Goal: Task Accomplishment & Management: Use online tool/utility

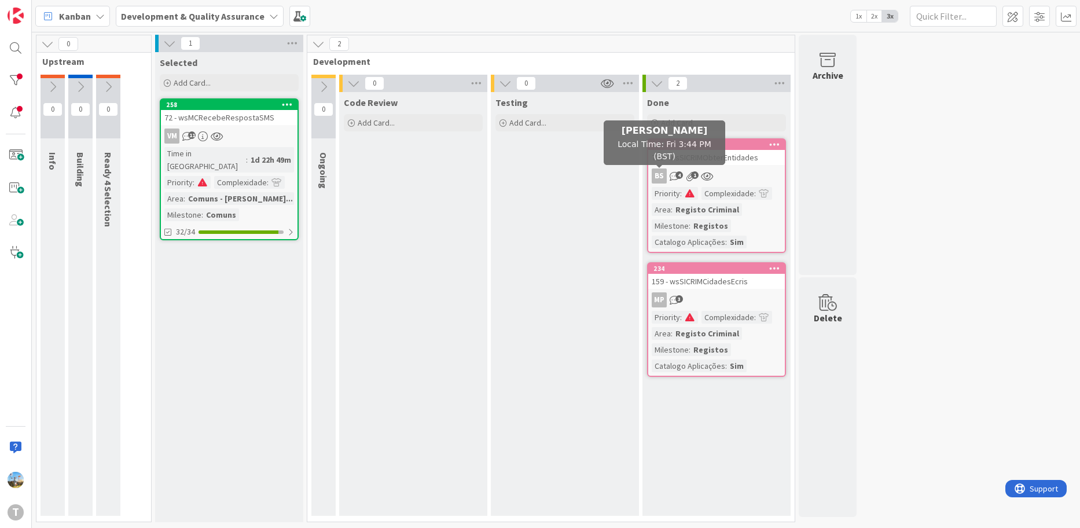
click at [704, 166] on div "157 720 - wsSICRIMObterEntidades BS 4 1 Priority : Complexidade : Area : Regist…" at bounding box center [716, 195] width 139 height 115
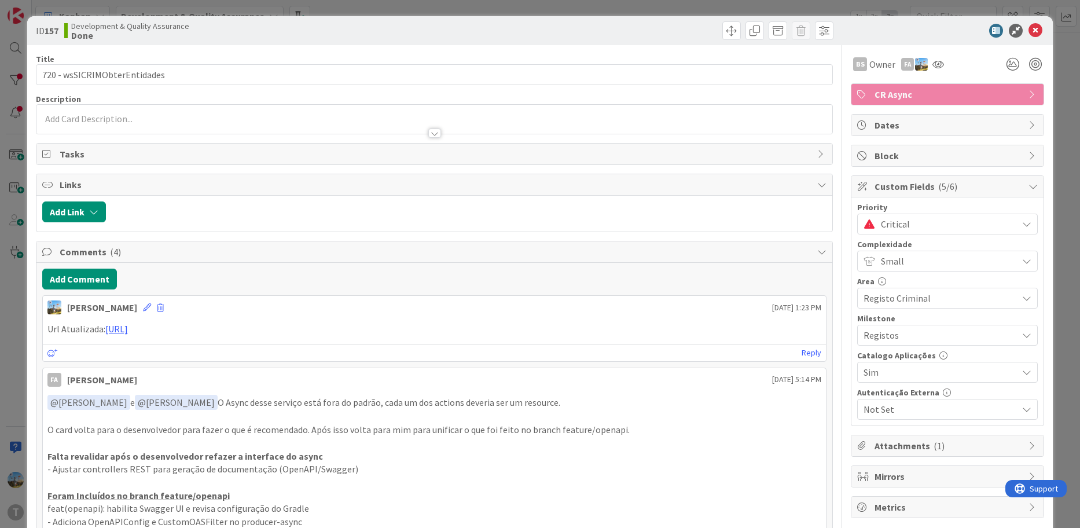
click at [913, 221] on span "Critical" at bounding box center [946, 224] width 131 height 16
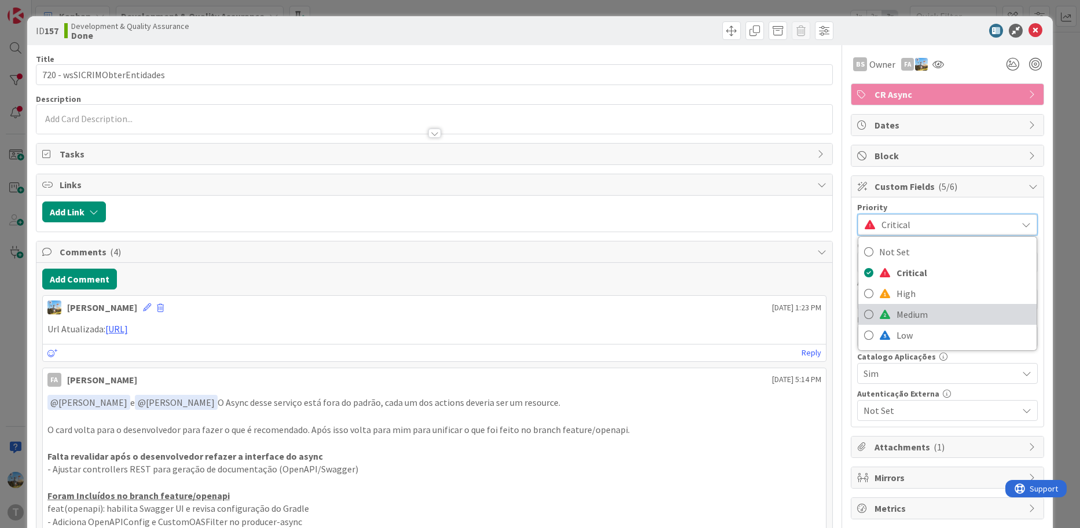
click at [896, 317] on span "Medium" at bounding box center [963, 313] width 134 height 17
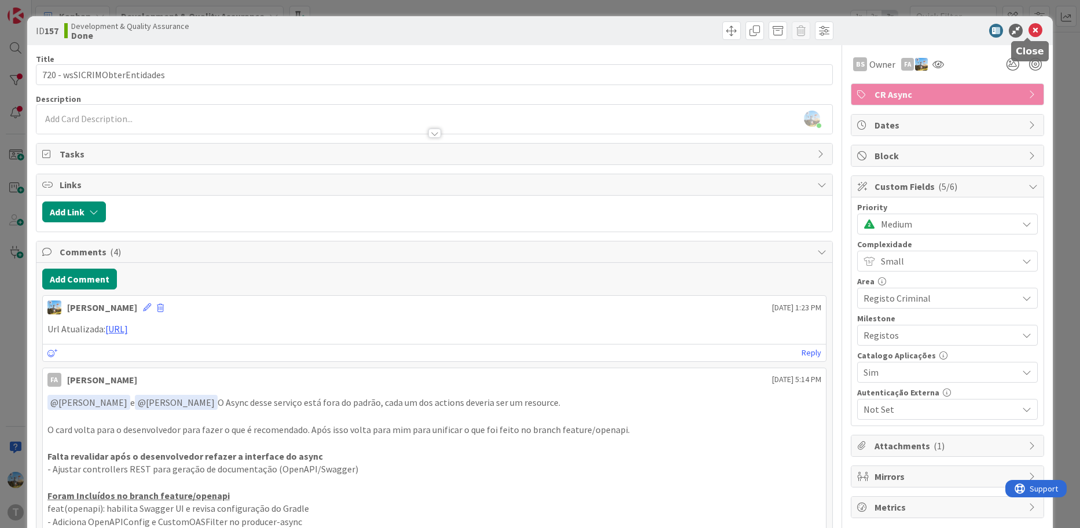
click at [1030, 31] on icon at bounding box center [1035, 31] width 14 height 14
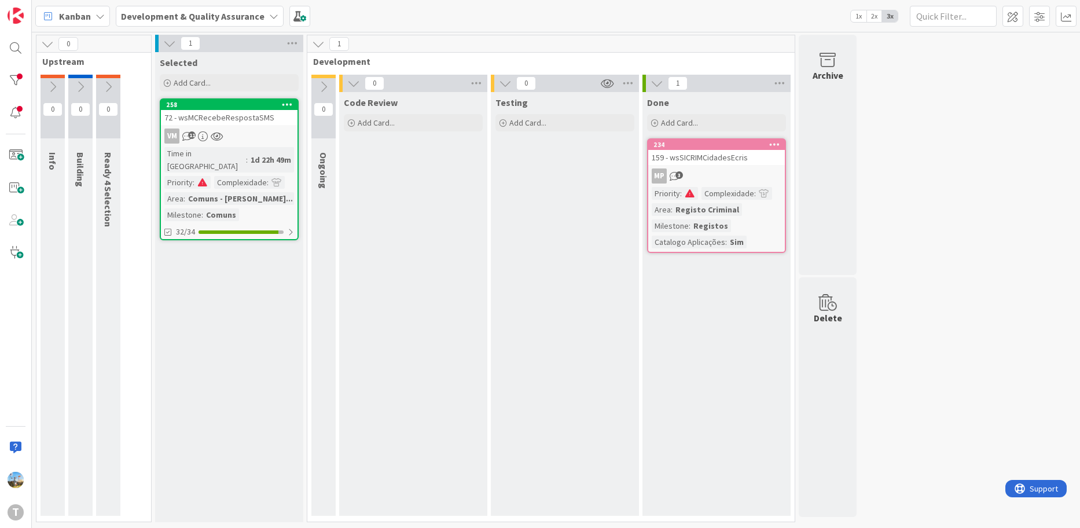
click at [485, 290] on div "Code Review Add Card..." at bounding box center [413, 304] width 148 height 424
click at [19, 80] on div at bounding box center [15, 80] width 23 height 23
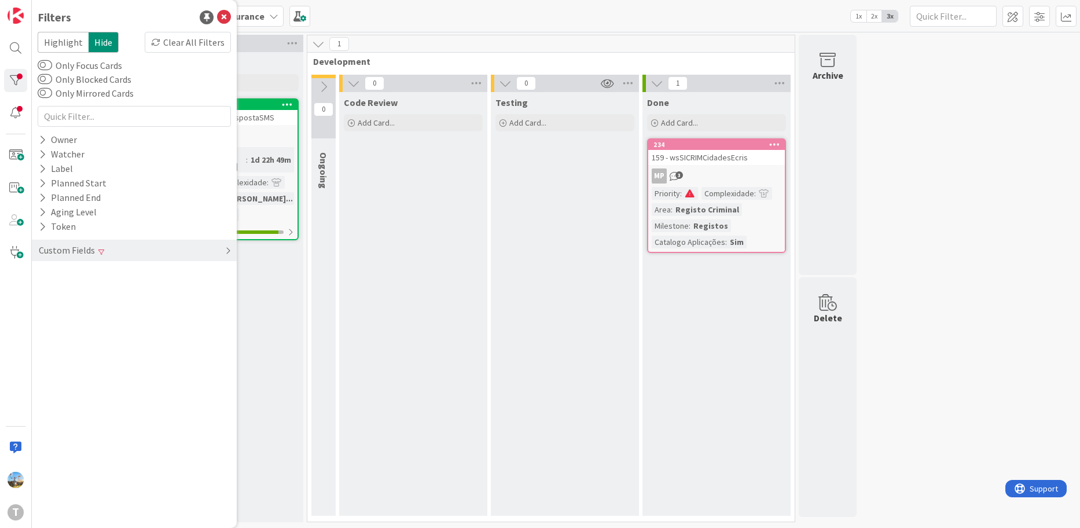
click at [130, 251] on div "Custom Fields" at bounding box center [134, 250] width 205 height 21
click at [198, 273] on div "Clear" at bounding box center [214, 274] width 34 height 14
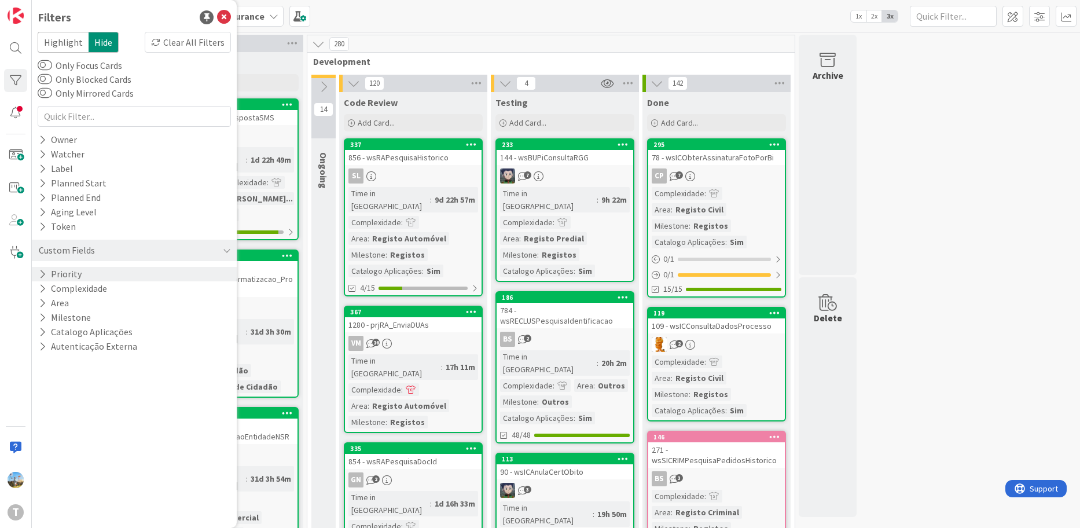
click at [575, 61] on span "Development" at bounding box center [546, 62] width 467 height 12
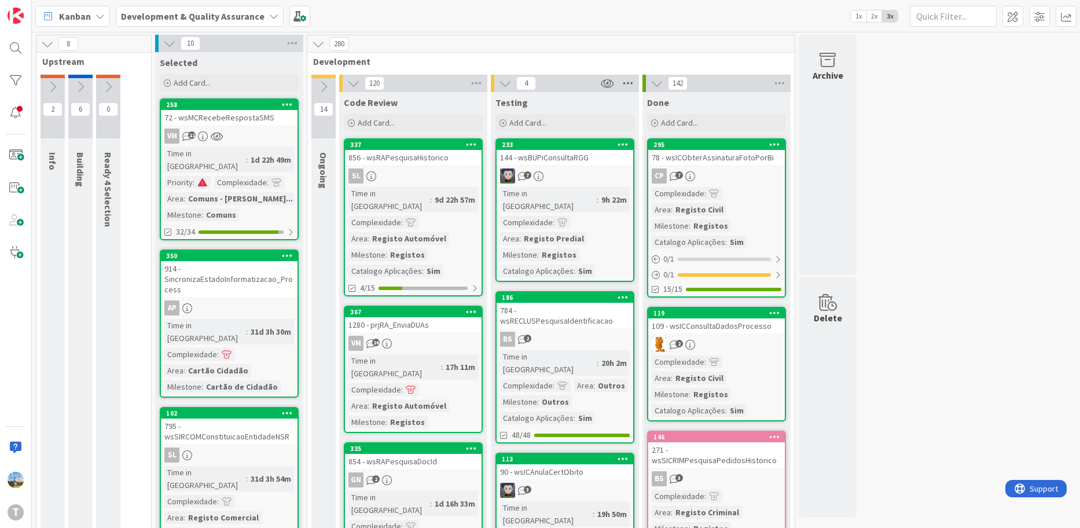
click at [628, 81] on icon at bounding box center [627, 83] width 15 height 17
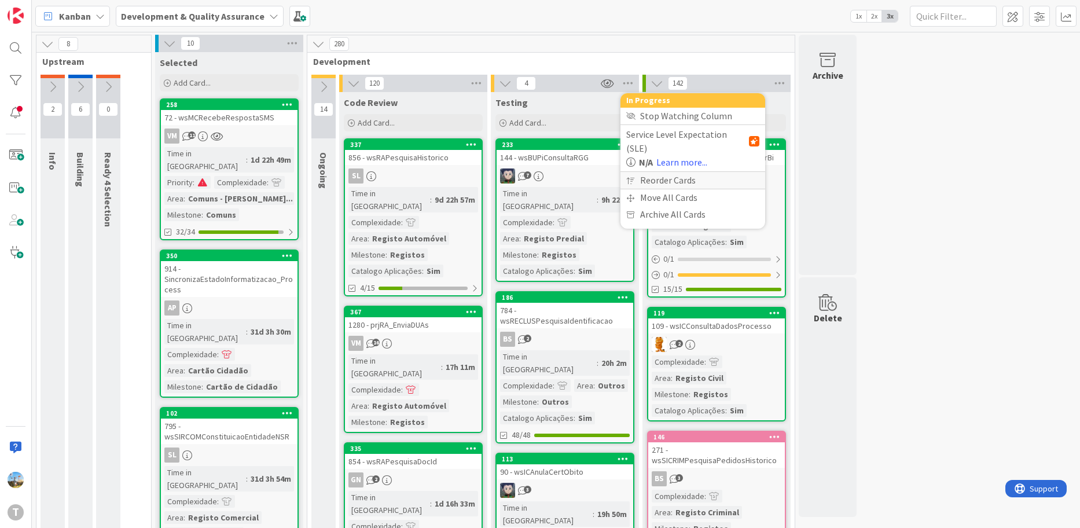
click at [675, 172] on div "Reorder Cards" at bounding box center [692, 180] width 145 height 17
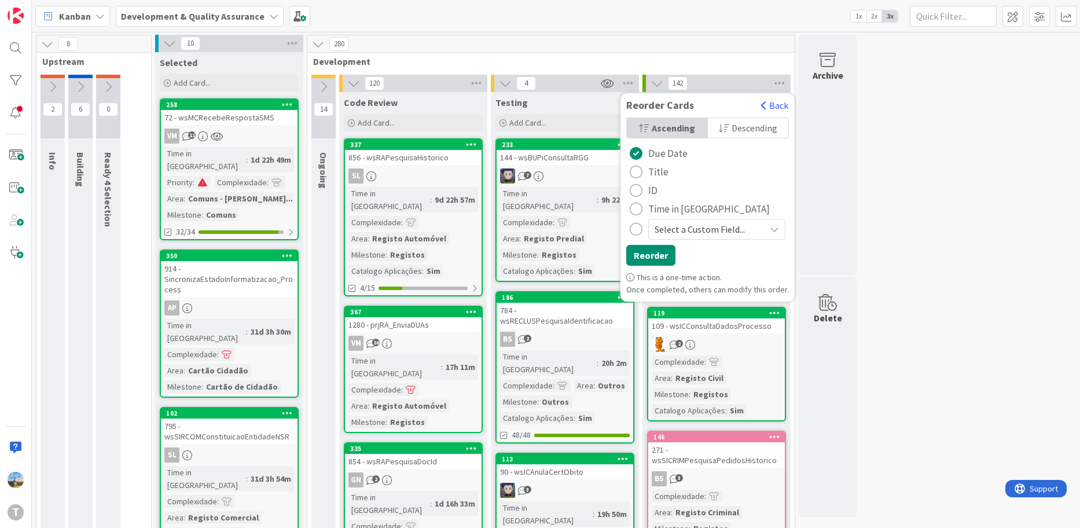
click at [660, 205] on span "Time in [GEOGRAPHIC_DATA]" at bounding box center [709, 208] width 122 height 17
click at [739, 136] on span "Descending" at bounding box center [754, 127] width 46 height 17
click at [643, 251] on button "Reorder" at bounding box center [650, 255] width 49 height 21
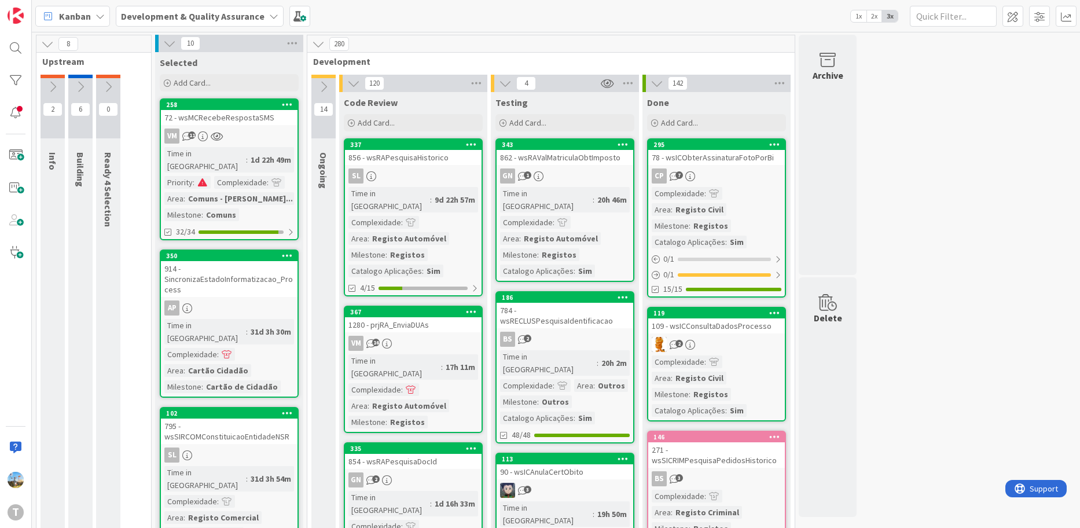
click at [588, 174] on div "GN 1" at bounding box center [564, 175] width 137 height 15
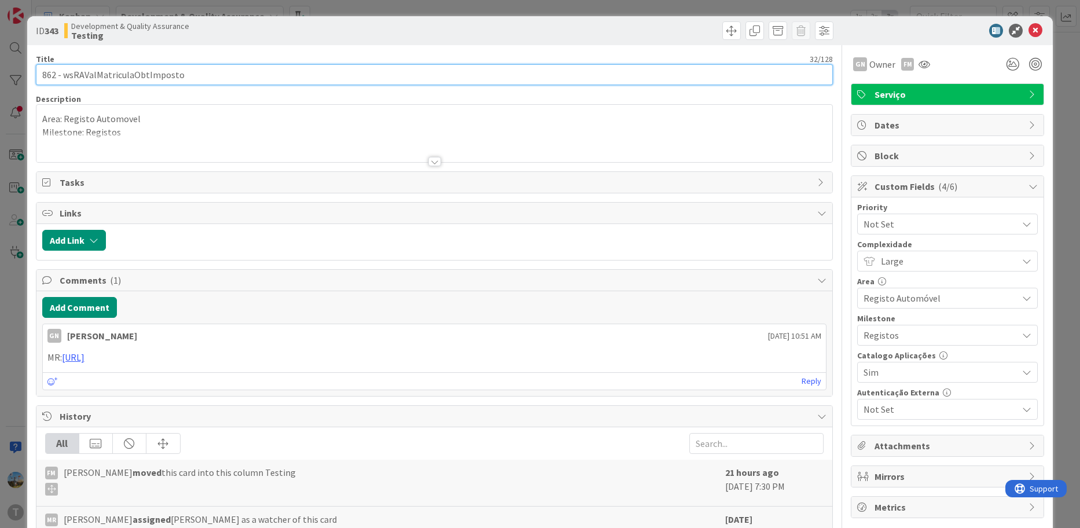
drag, startPoint x: 194, startPoint y: 72, endPoint x: 65, endPoint y: 71, distance: 128.5
click at [65, 71] on input "862 - wsRAValMatriculaObtImposto" at bounding box center [434, 74] width 797 height 21
